Goal: Task Accomplishment & Management: Use online tool/utility

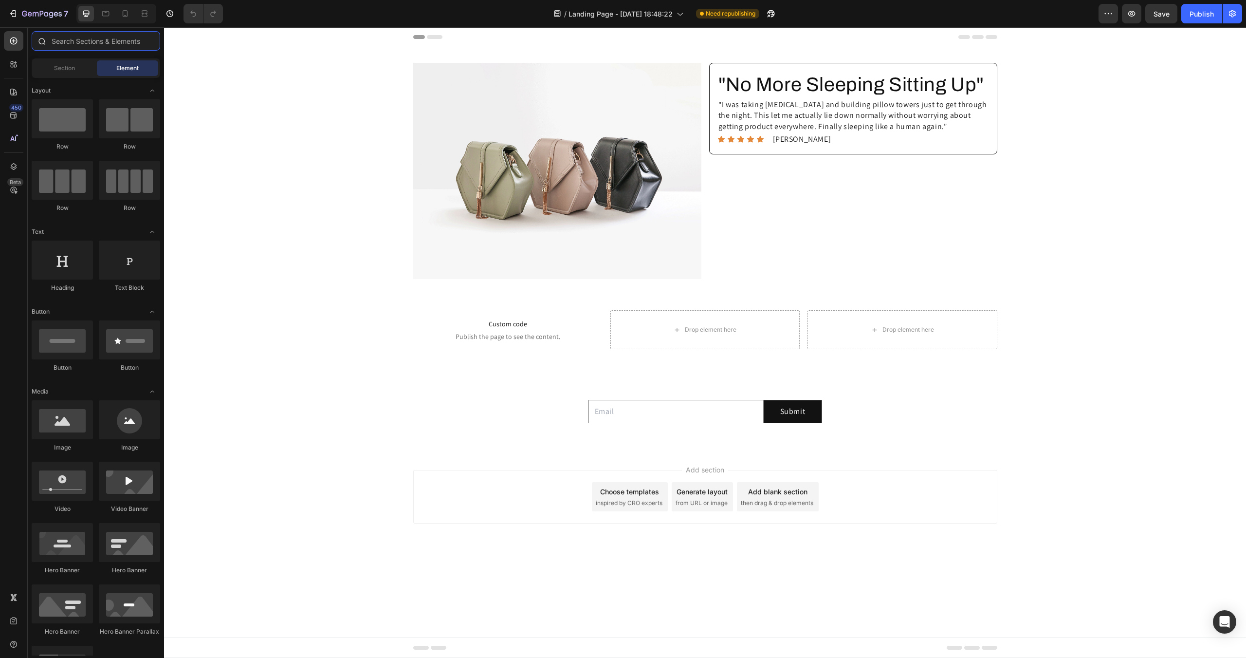
click at [79, 40] on input "text" at bounding box center [96, 40] width 129 height 19
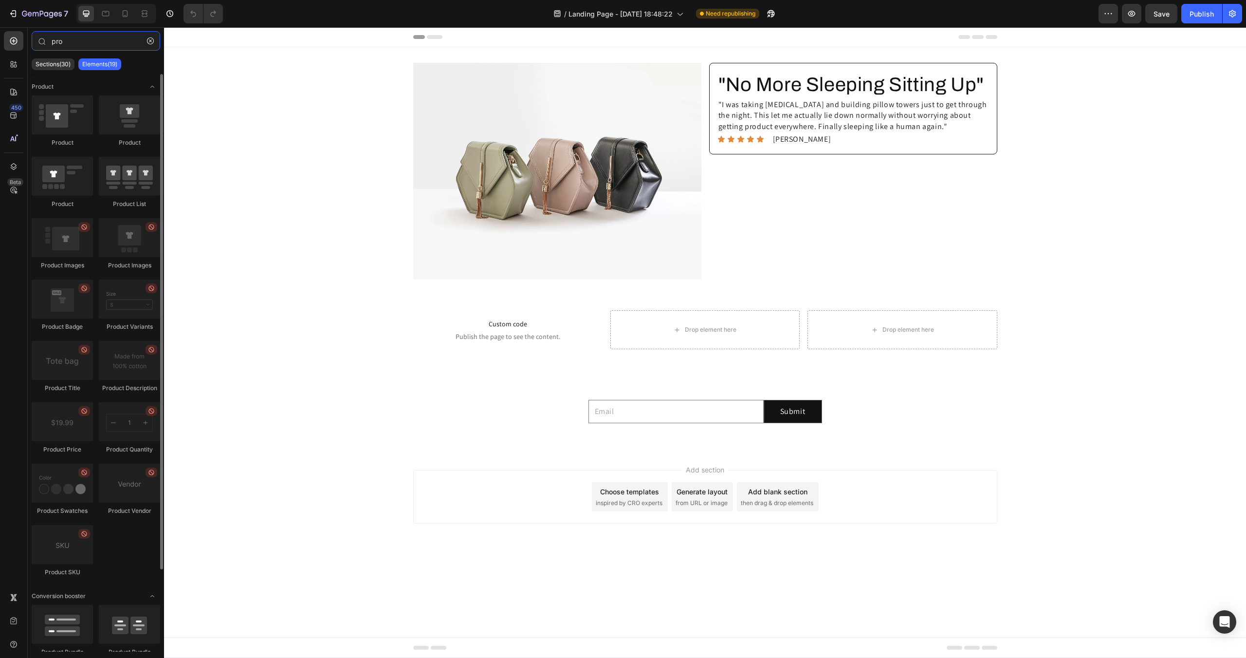
type input "pro"
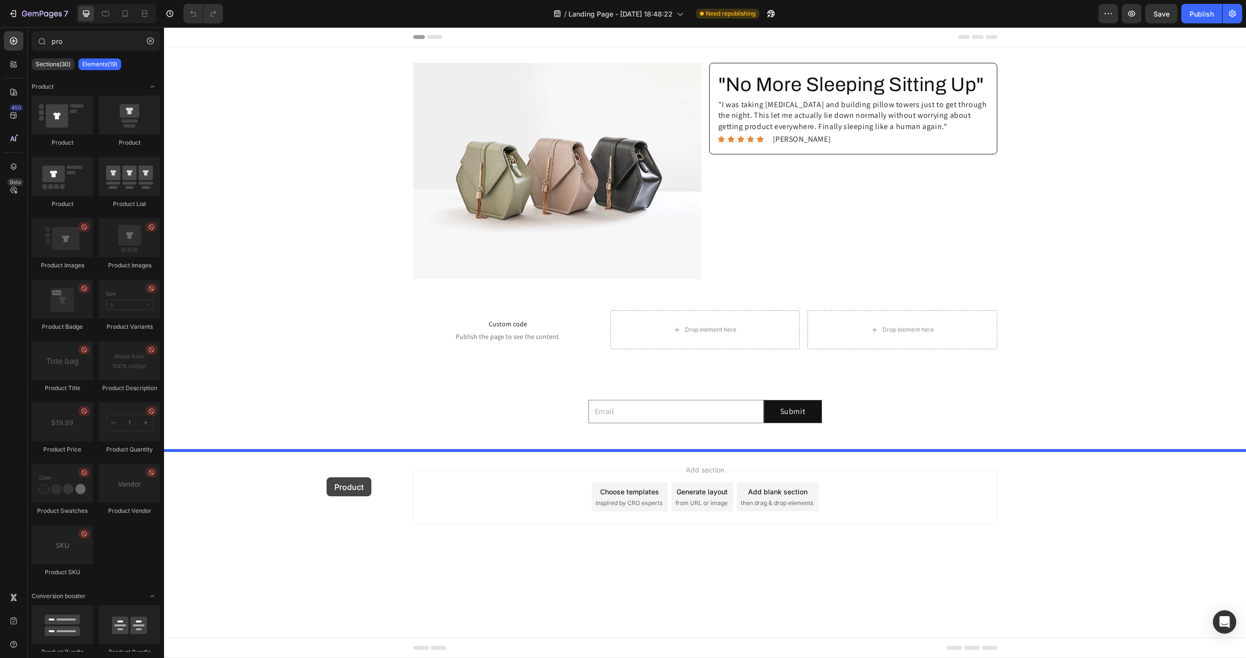
drag, startPoint x: 313, startPoint y: 236, endPoint x: 327, endPoint y: 477, distance: 241.9
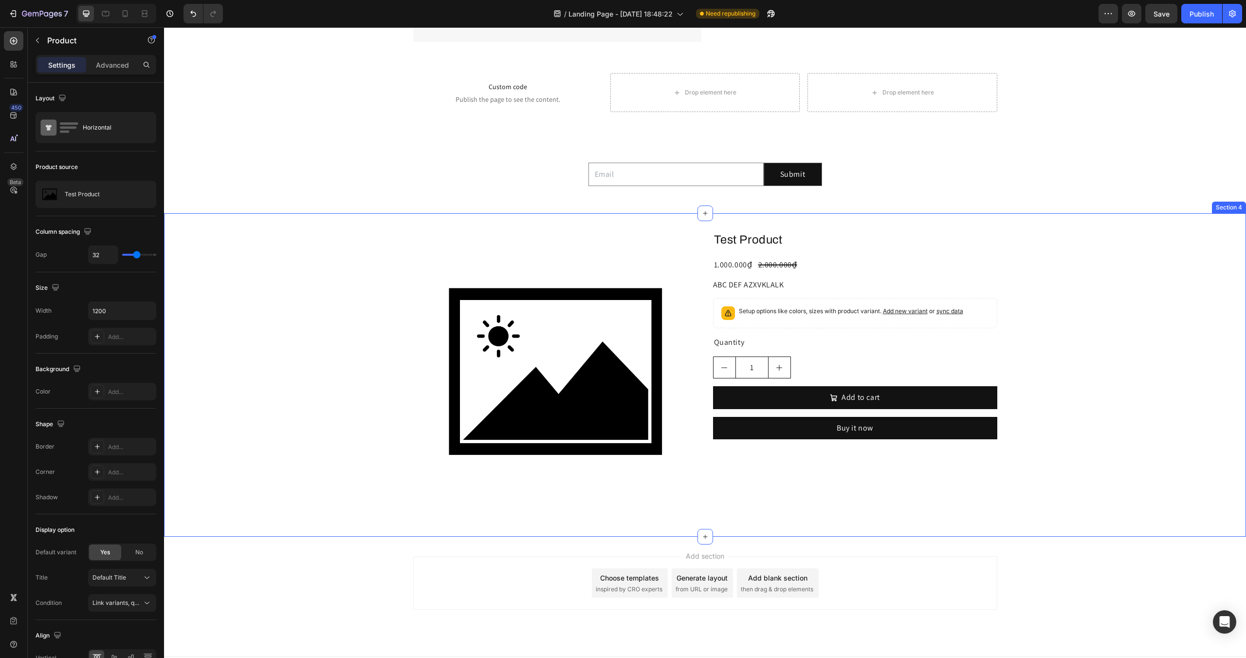
scroll to position [256, 0]
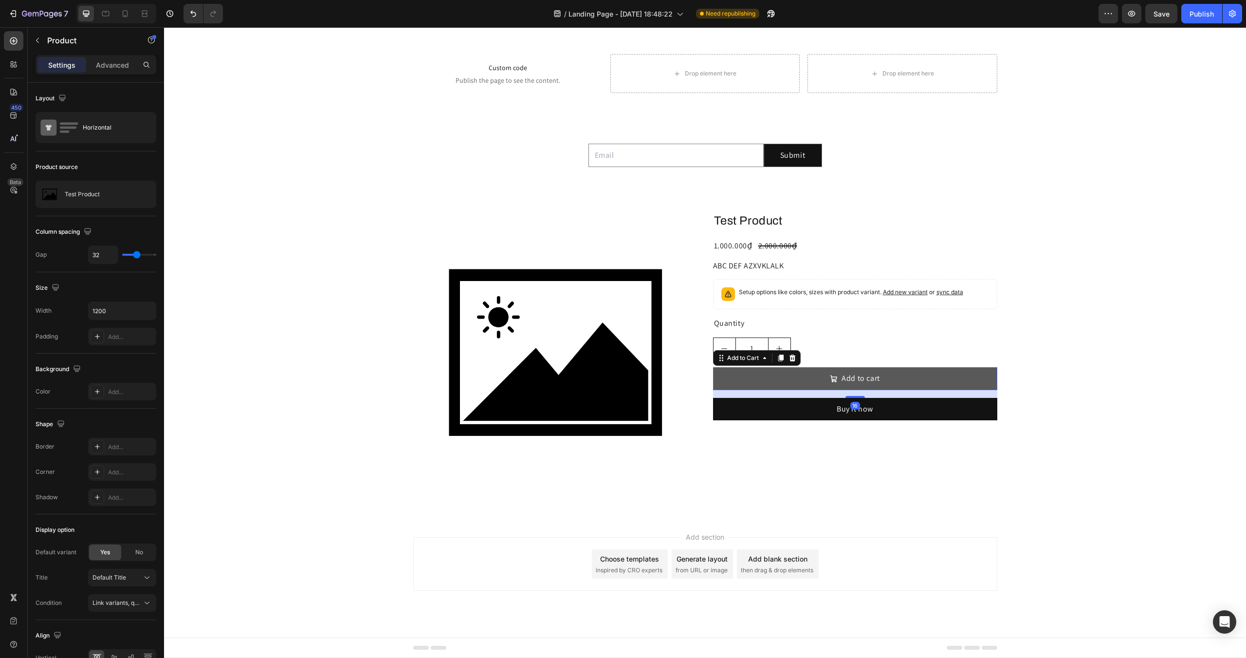
click at [778, 382] on button "Add to cart" at bounding box center [855, 378] width 284 height 22
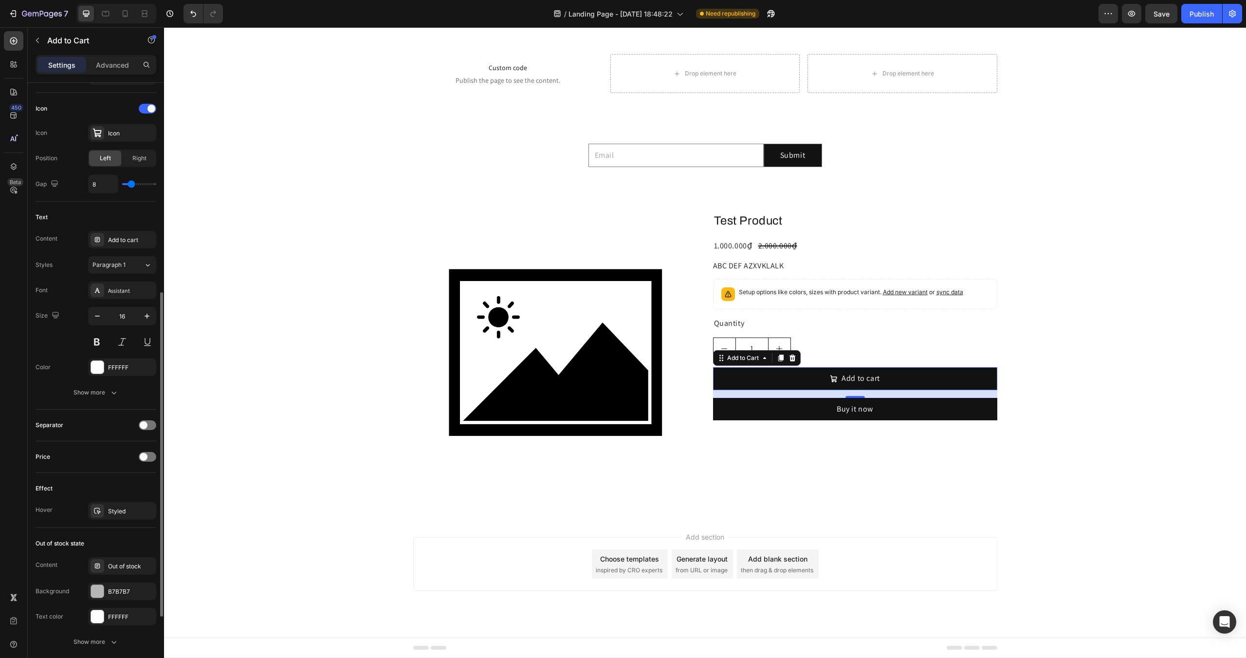
scroll to position [518, 0]
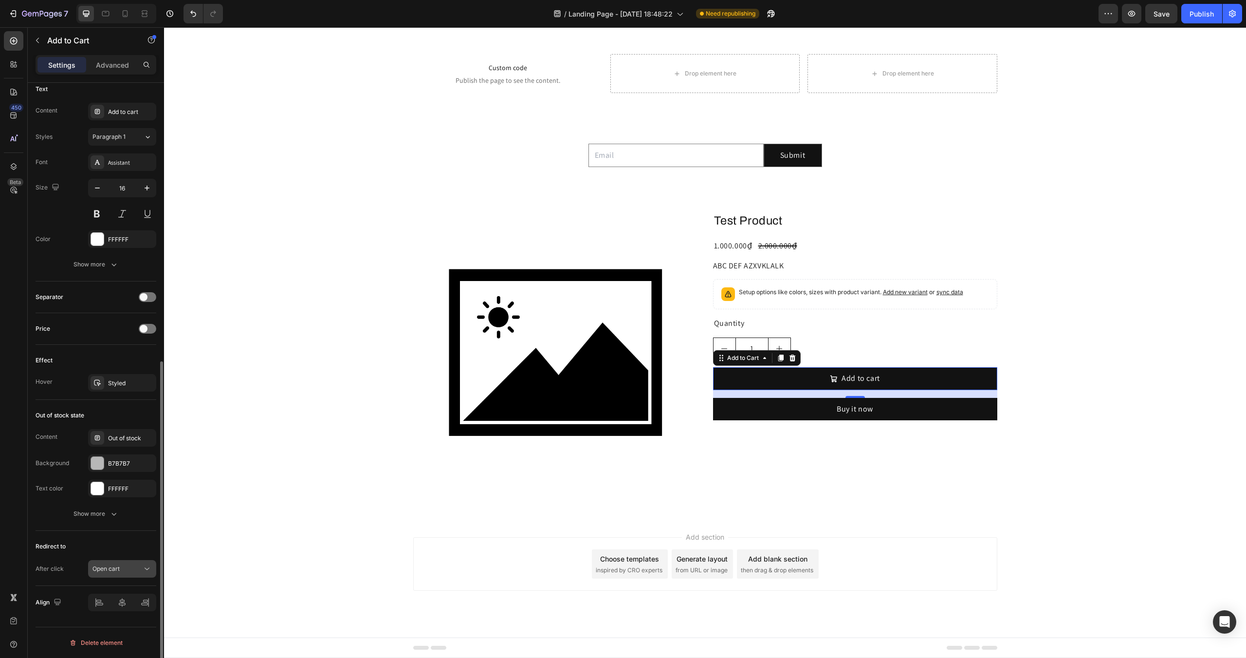
click at [115, 564] on span "Open cart" at bounding box center [106, 568] width 27 height 9
click at [112, 527] on span "Open cart" at bounding box center [106, 526] width 27 height 9
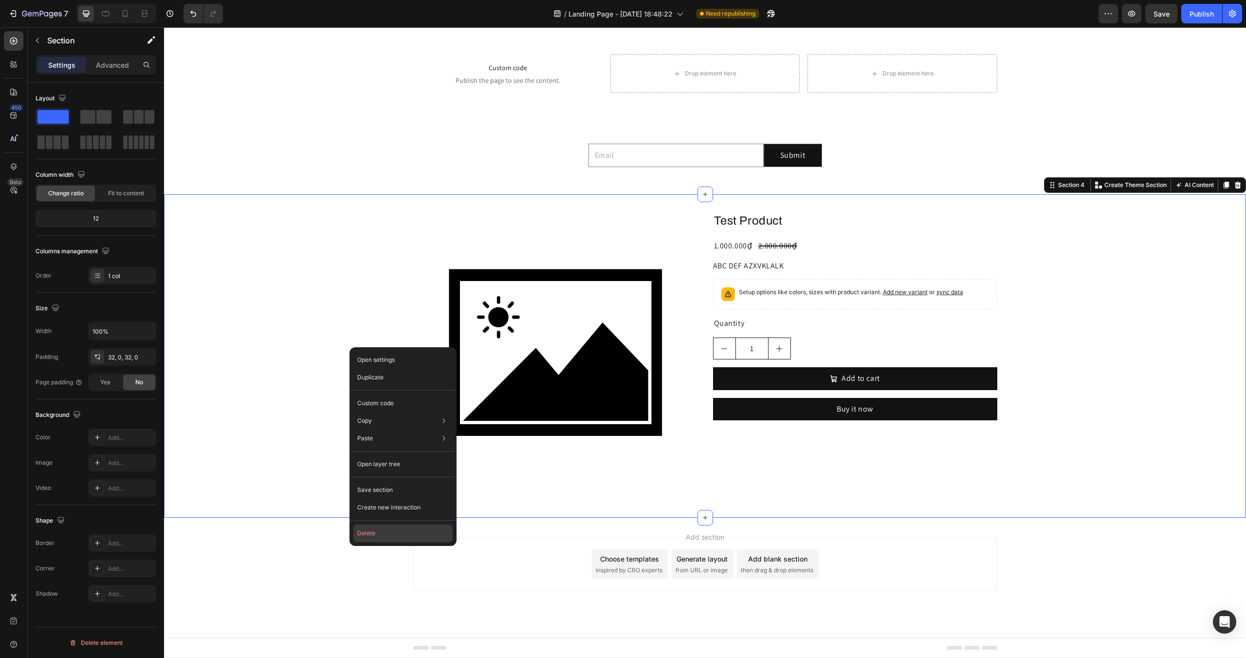
click at [394, 539] on button "Delete" at bounding box center [402, 533] width 99 height 18
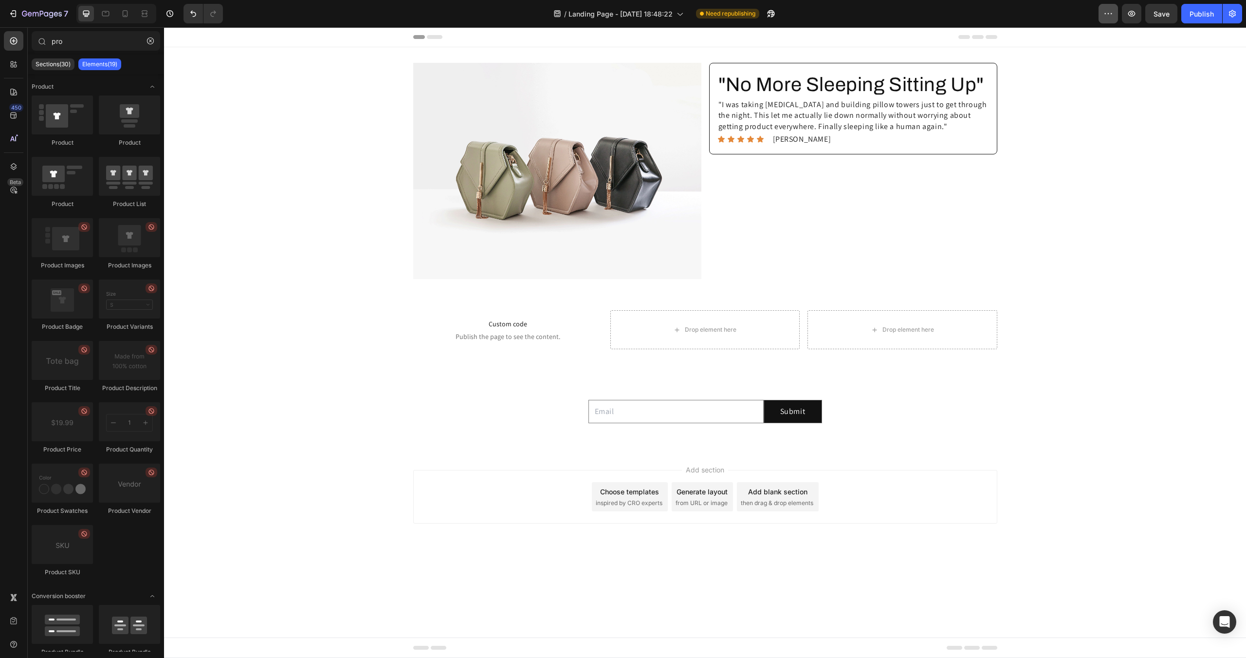
click at [1100, 17] on button "button" at bounding box center [1108, 13] width 19 height 19
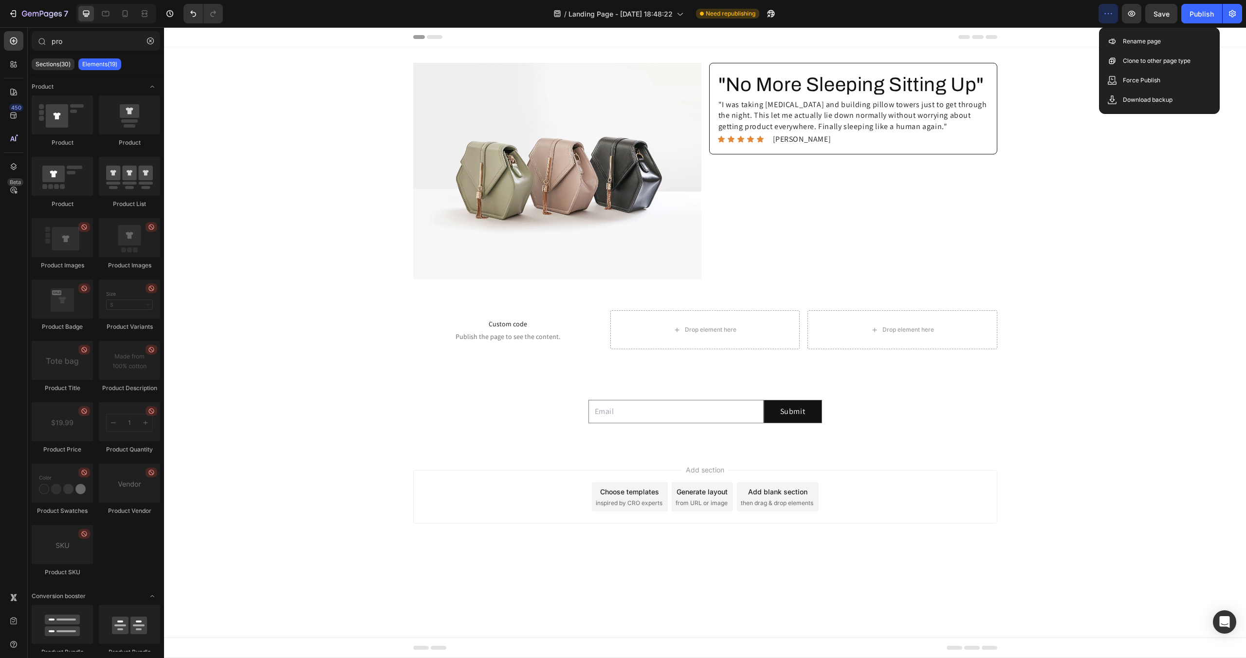
click at [1074, 15] on div "/ Landing Page - Aug 14, 18:48:22 Need republishing" at bounding box center [665, 13] width 868 height 19
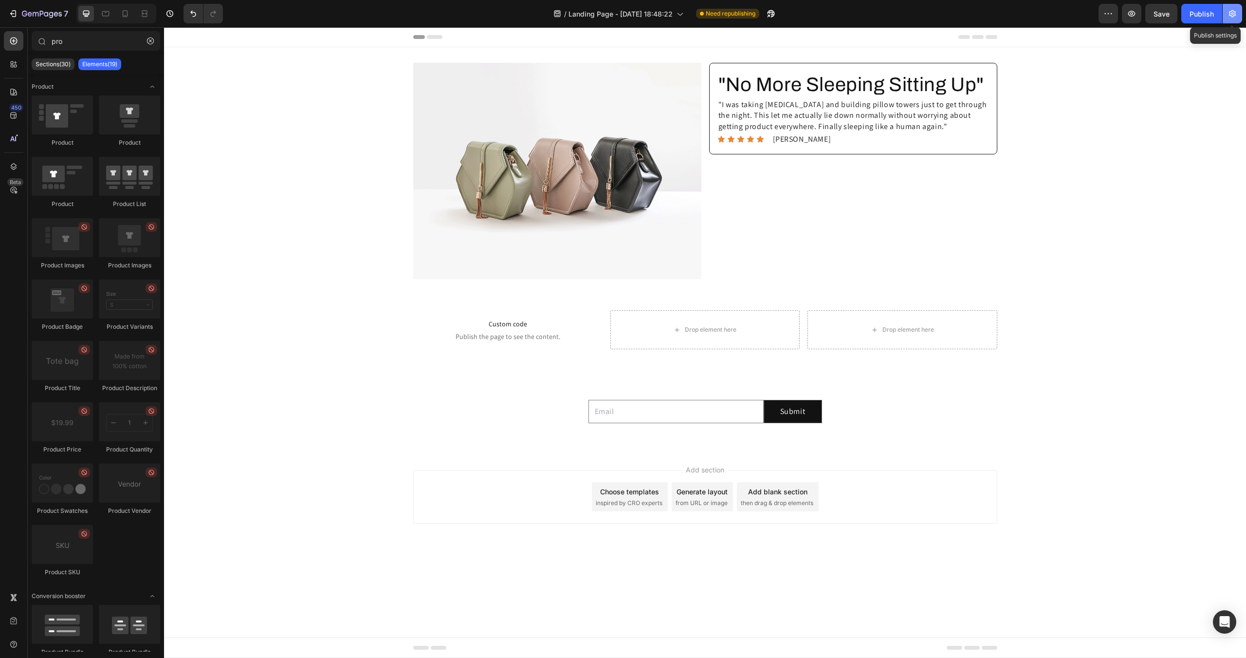
click at [1228, 14] on icon "button" at bounding box center [1233, 14] width 10 height 10
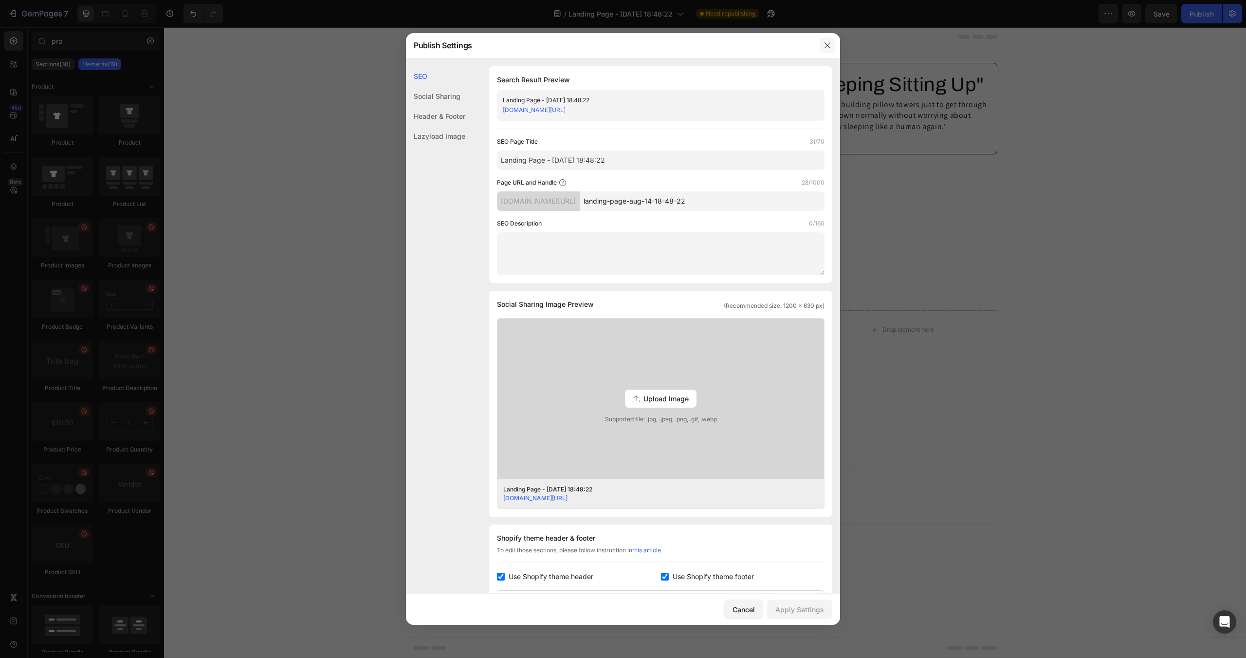
click at [823, 45] on button "button" at bounding box center [828, 45] width 16 height 16
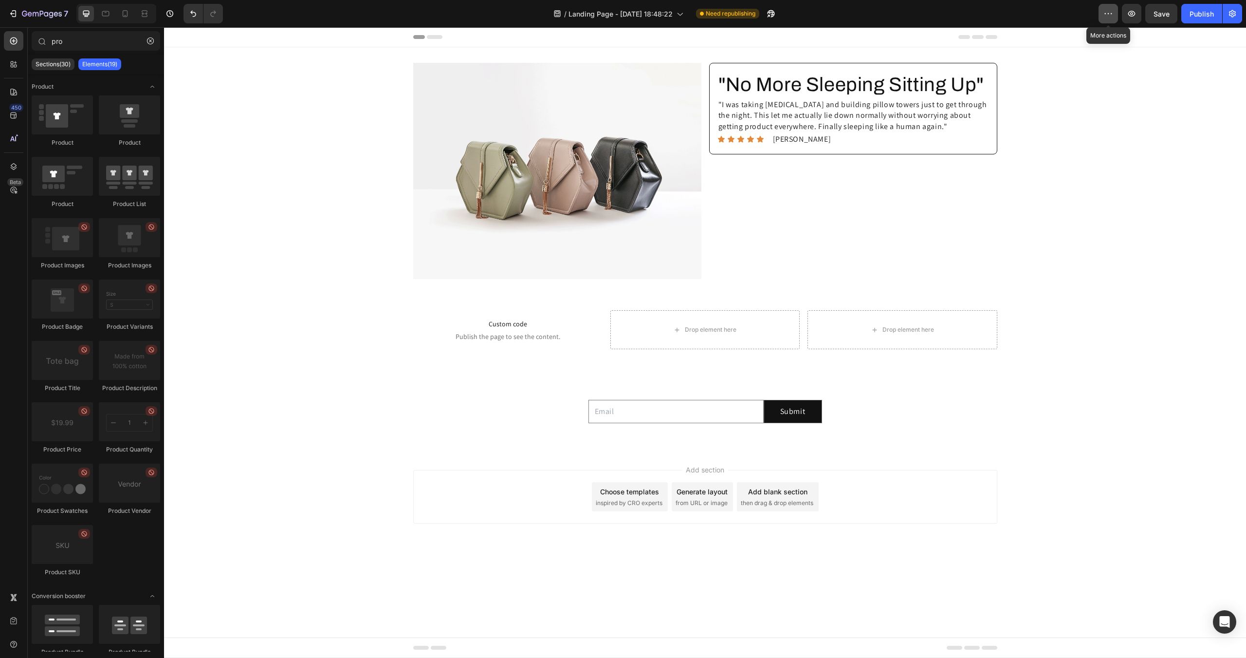
click at [1105, 20] on button "button" at bounding box center [1108, 13] width 19 height 19
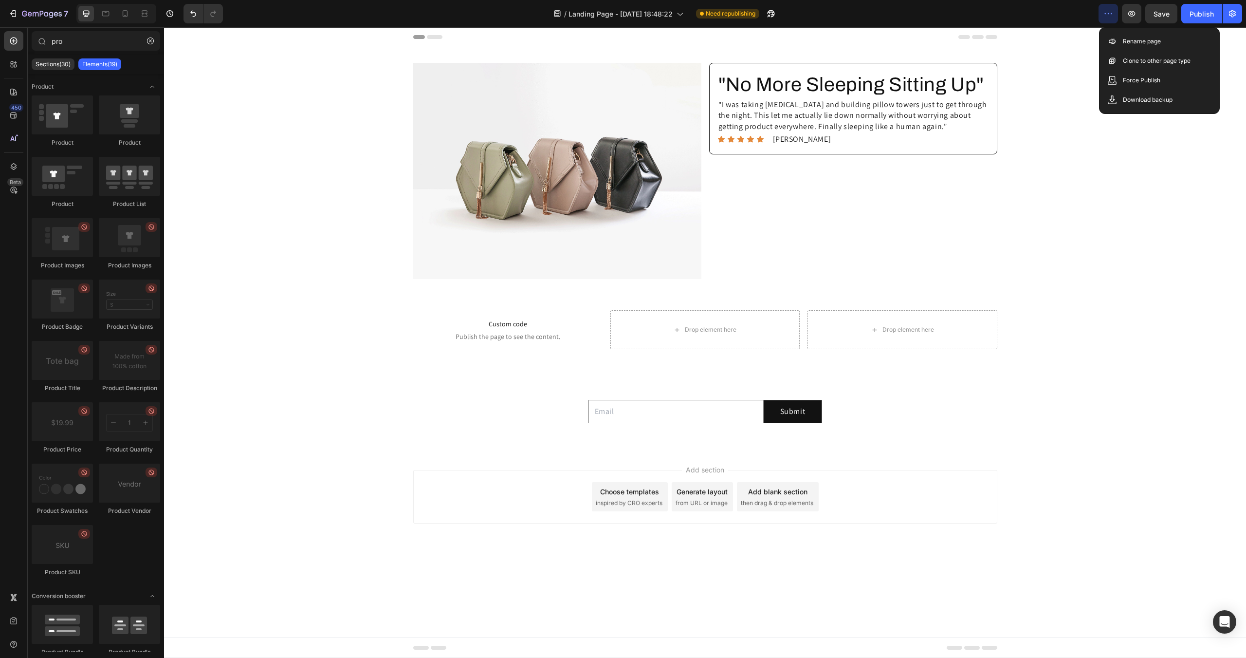
click at [1064, 18] on div "/ Landing Page - Aug 14, 18:48:22 Need republishing" at bounding box center [665, 13] width 868 height 19
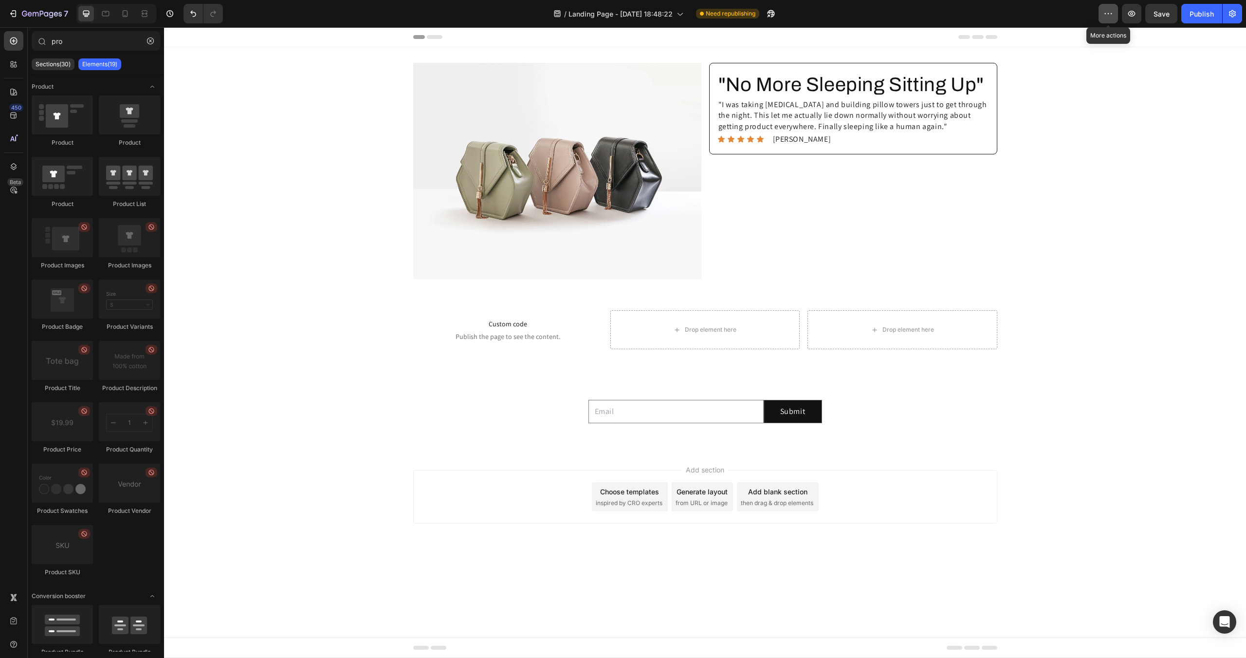
click at [1103, 14] on button "button" at bounding box center [1108, 13] width 19 height 19
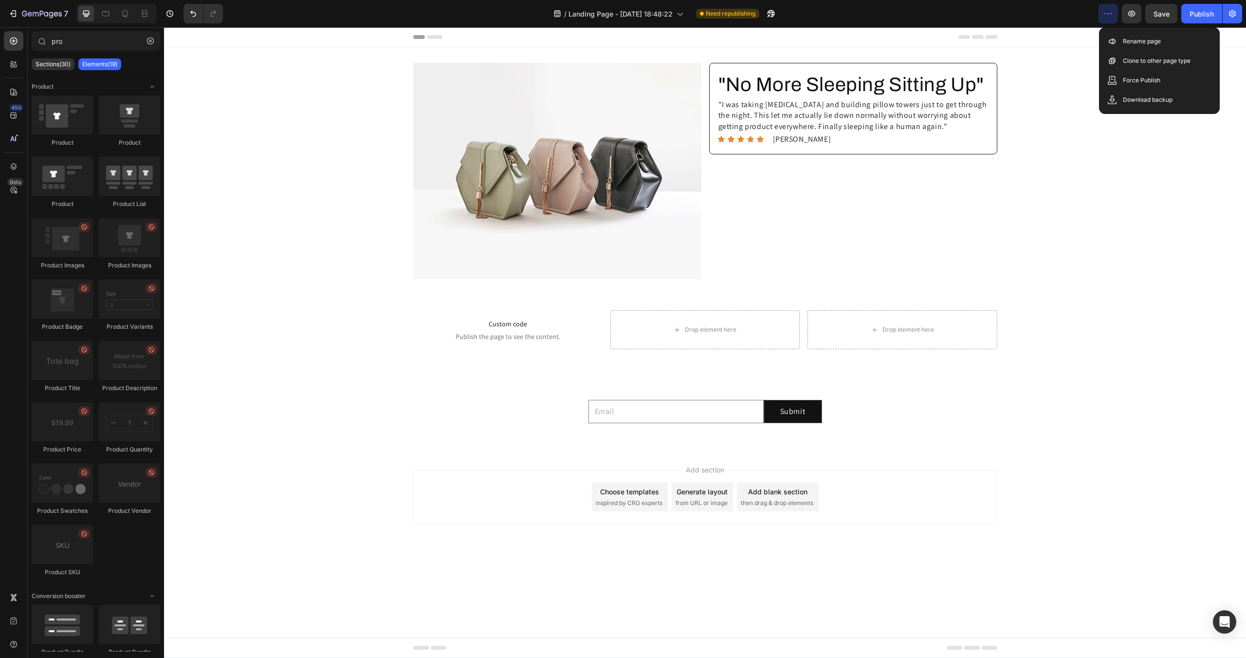
click at [1103, 14] on button "button" at bounding box center [1108, 13] width 19 height 19
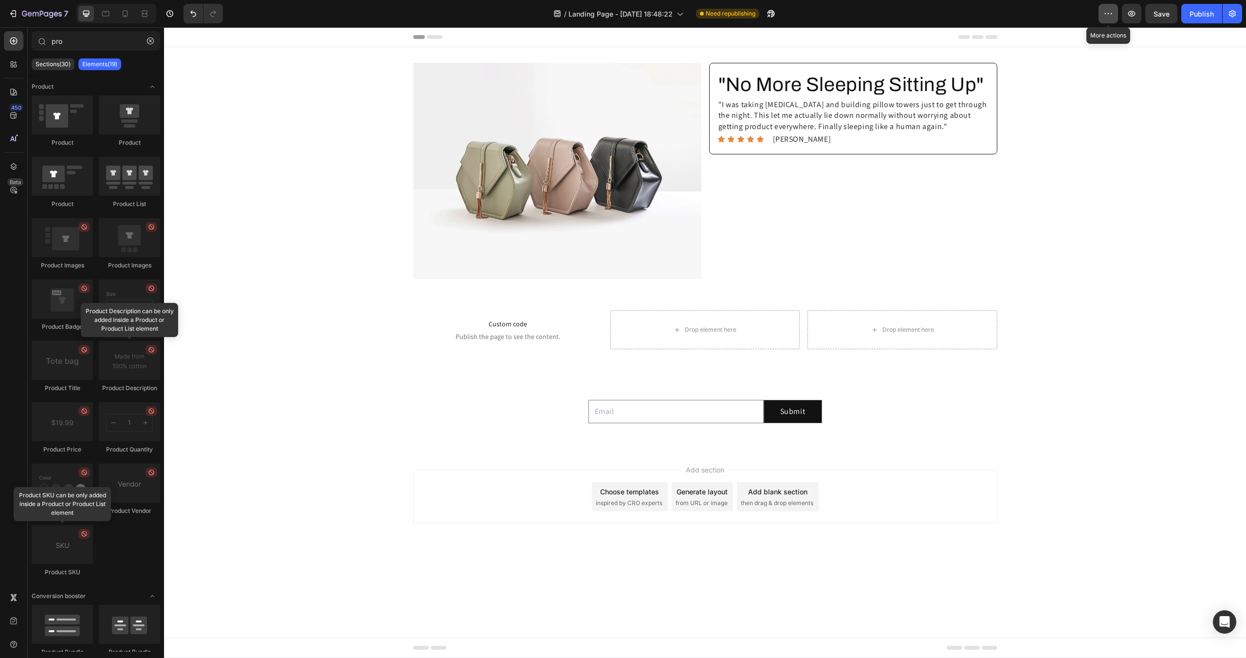
click at [1108, 6] on button "button" at bounding box center [1108, 13] width 19 height 19
click at [1022, 13] on div "/ Landing Page - Aug 14, 18:48:22 Need republishing" at bounding box center [665, 13] width 868 height 19
click at [447, 501] on div "Add section Choose templates inspired by CRO experts Generate layout from URL o…" at bounding box center [705, 497] width 584 height 54
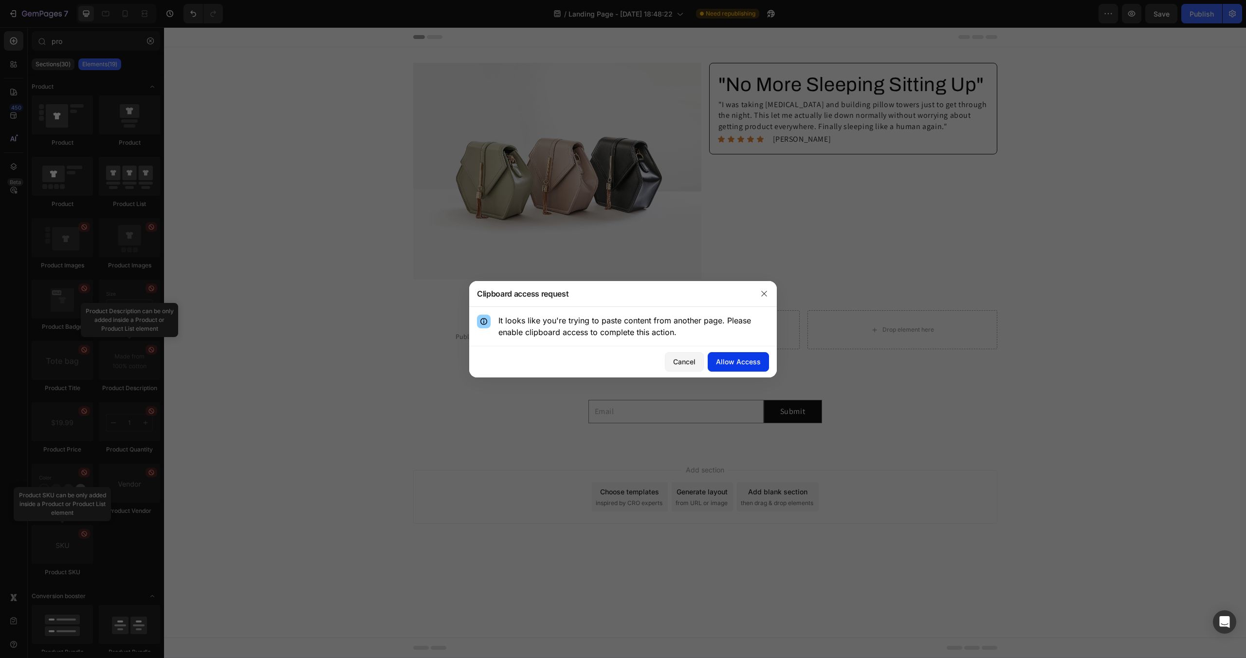
click at [742, 363] on div "Allow Access" at bounding box center [738, 361] width 45 height 10
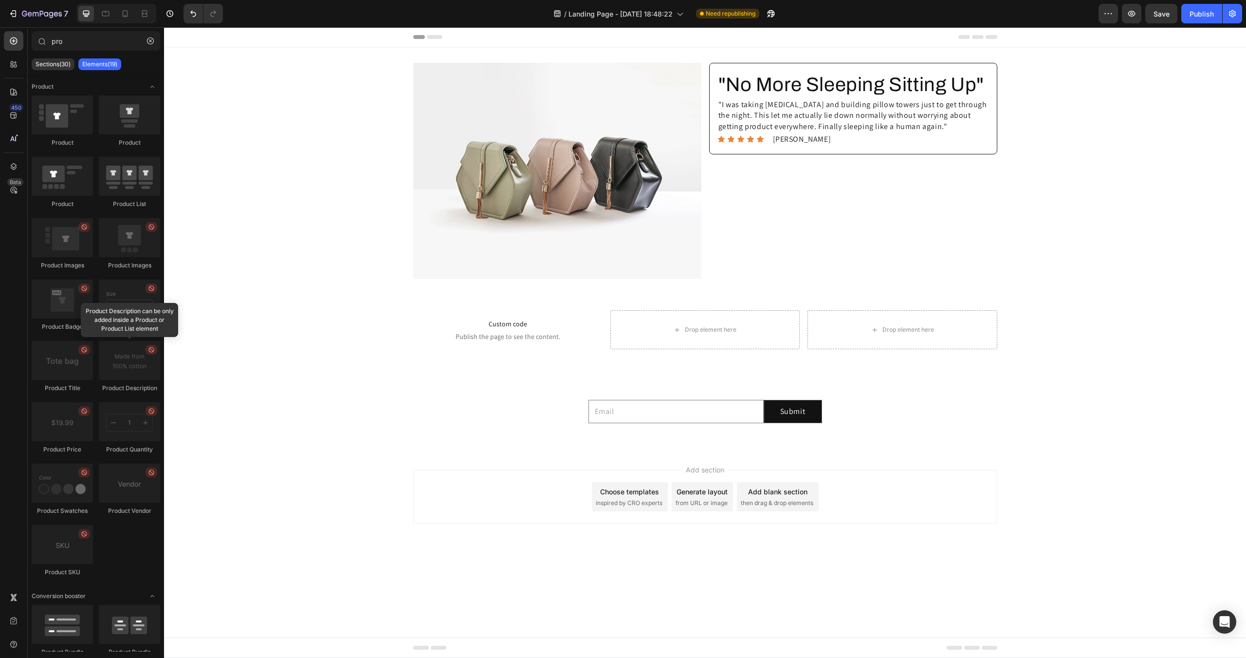
click at [437, 607] on body "Header Image "No More Sleeping Sitting Up" Heading "I was taking sleeping pills…" at bounding box center [705, 342] width 1082 height 631
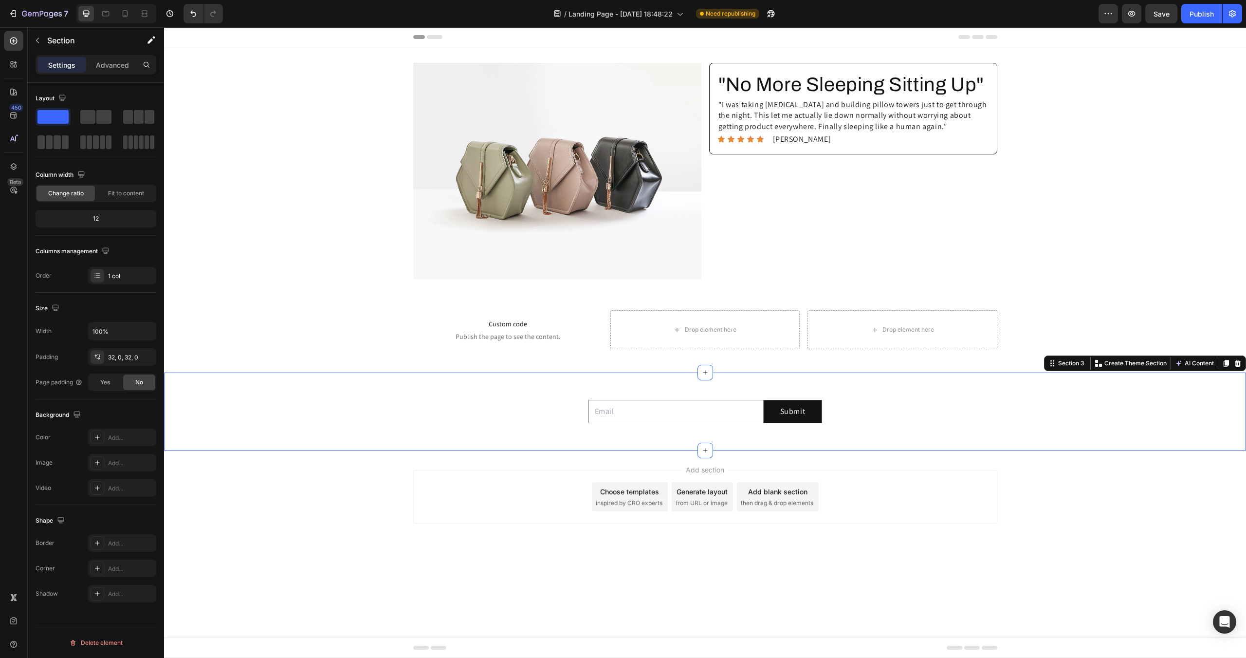
click at [389, 408] on div "Email Field Submit Submit Button Row Newsletter" at bounding box center [705, 411] width 1082 height 47
